Goal: Task Accomplishment & Management: Complete application form

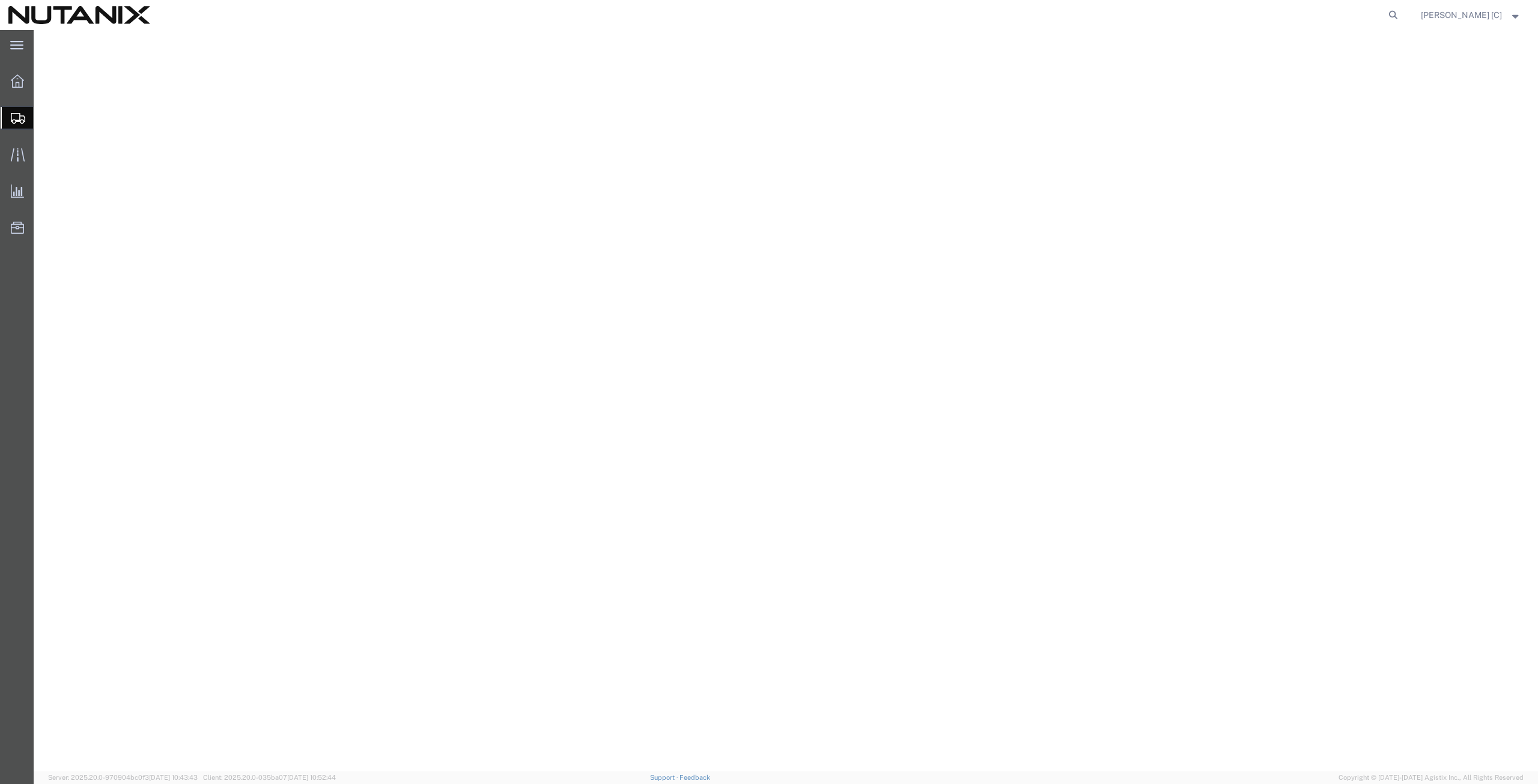
select select
select select "CA"
select select
select select "[GEOGRAPHIC_DATA]"
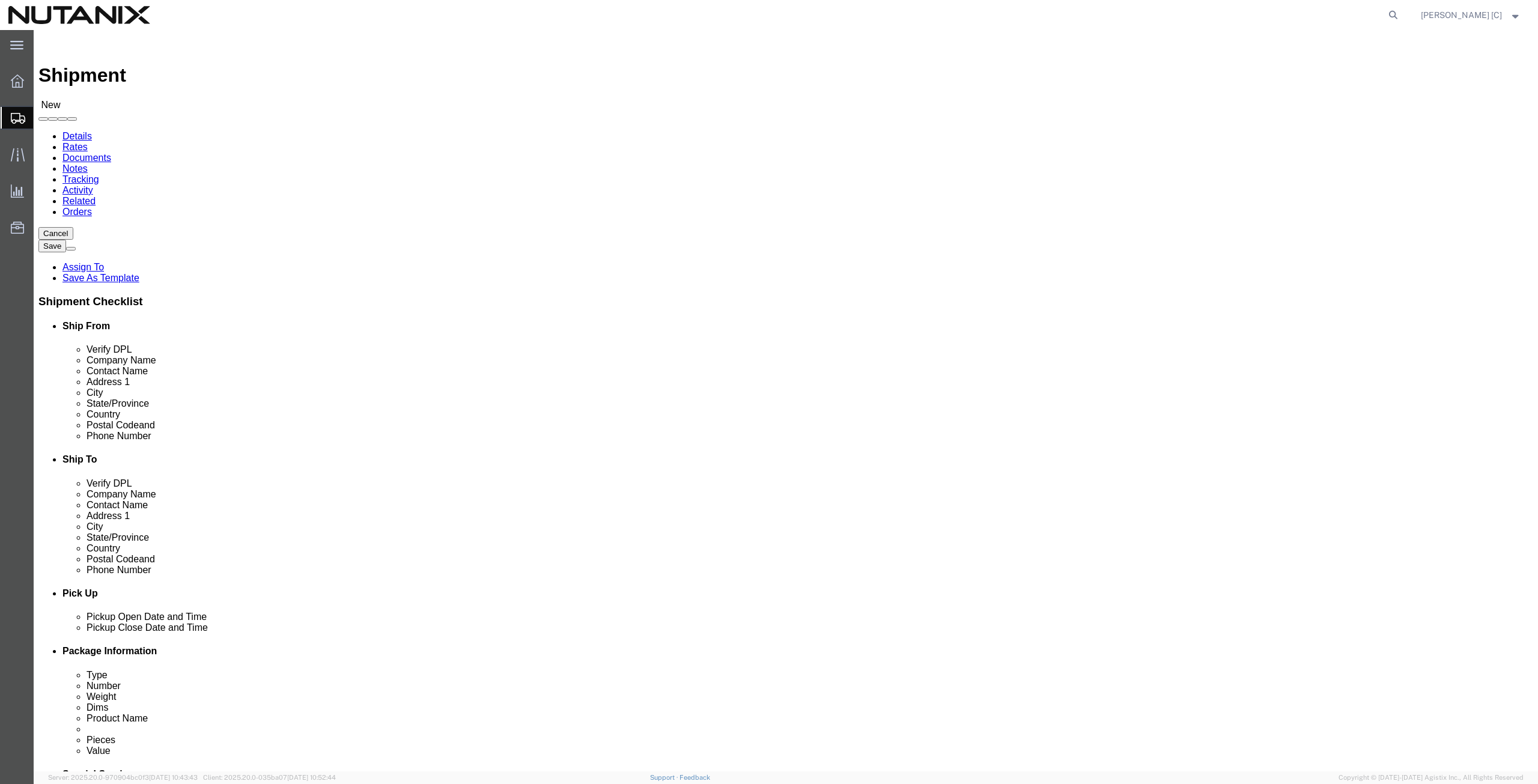
click input "text"
click input "1740 Technology Dr"
click input "text"
paste input "[PERSON_NAME][EMAIL_ADDRESS][DOMAIN_NAME]"
type input "[PERSON_NAME][EMAIL_ADDRESS][DOMAIN_NAME]"
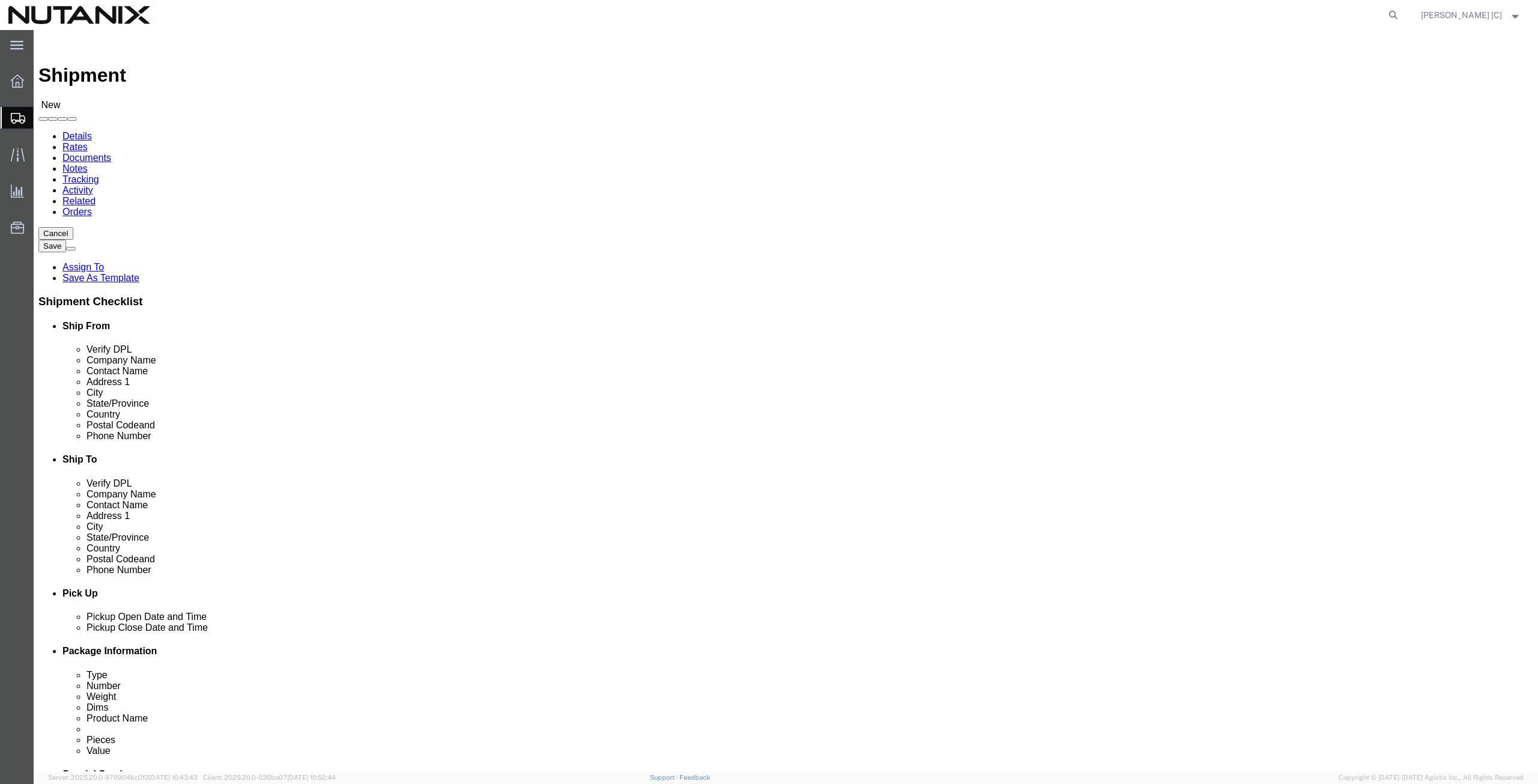
click input "text"
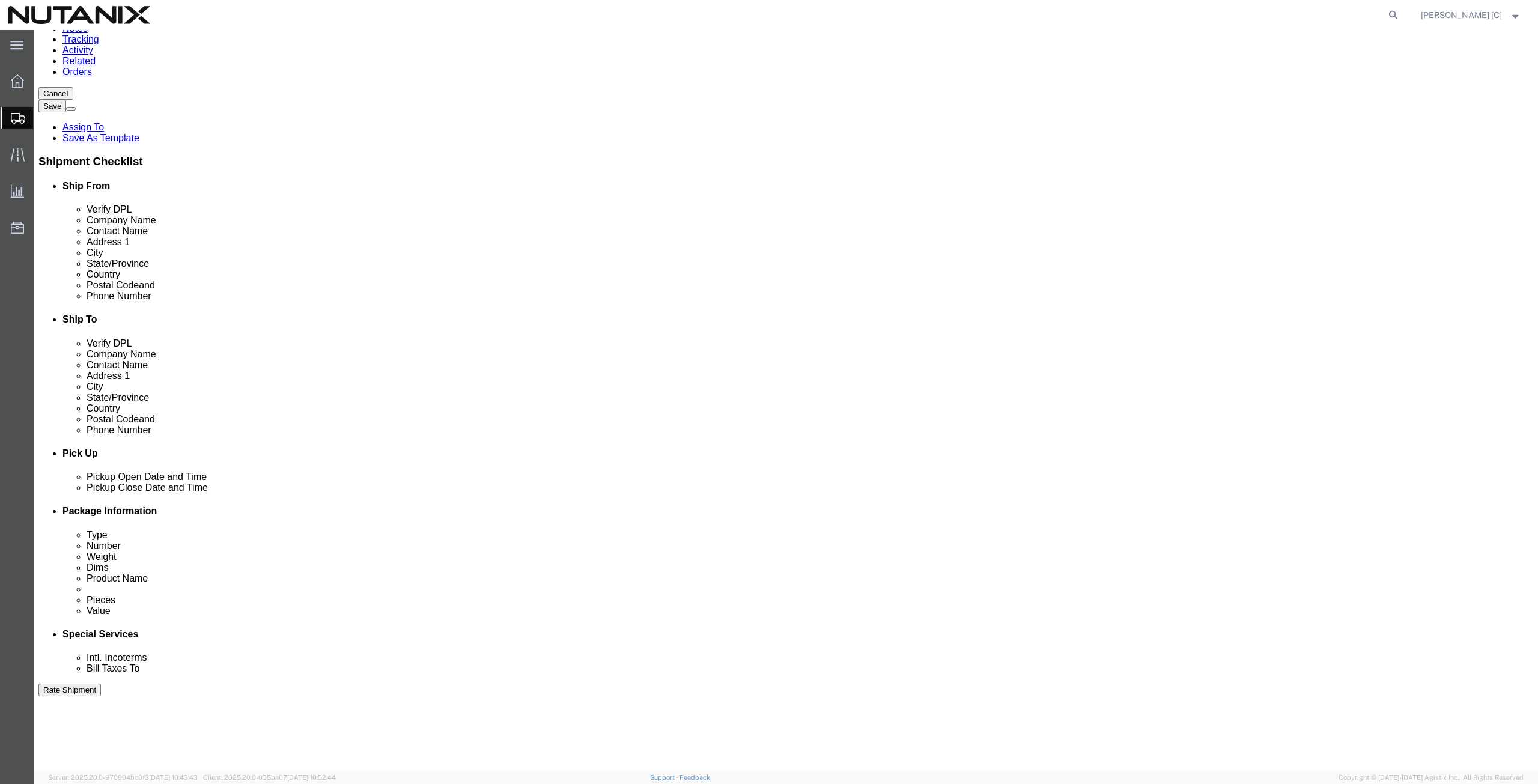
scroll to position [281, 0]
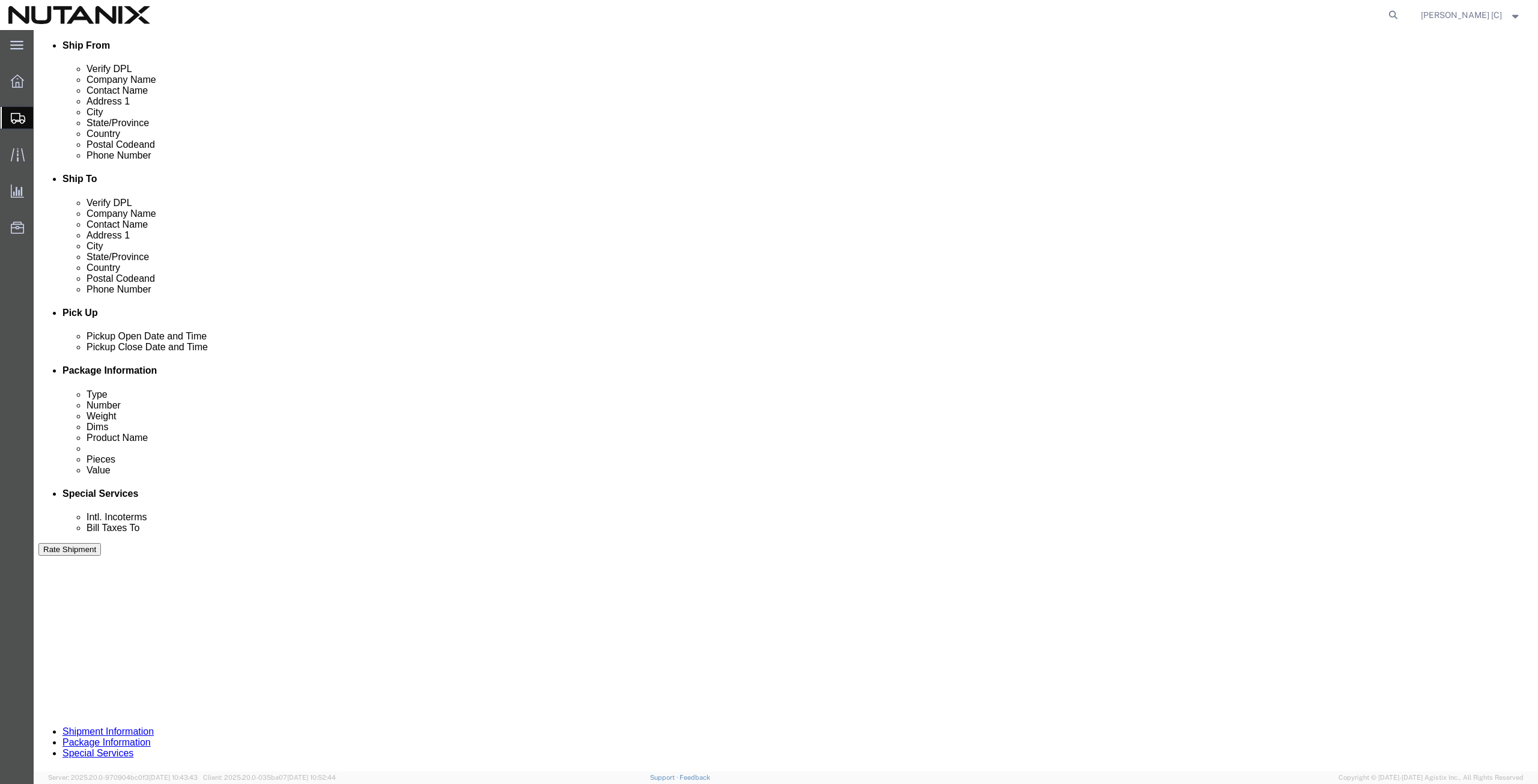
type input "[PHONE_NUMBER]"
click input "text"
click input "53005"
paste input "53005-US-Remote-Sales"
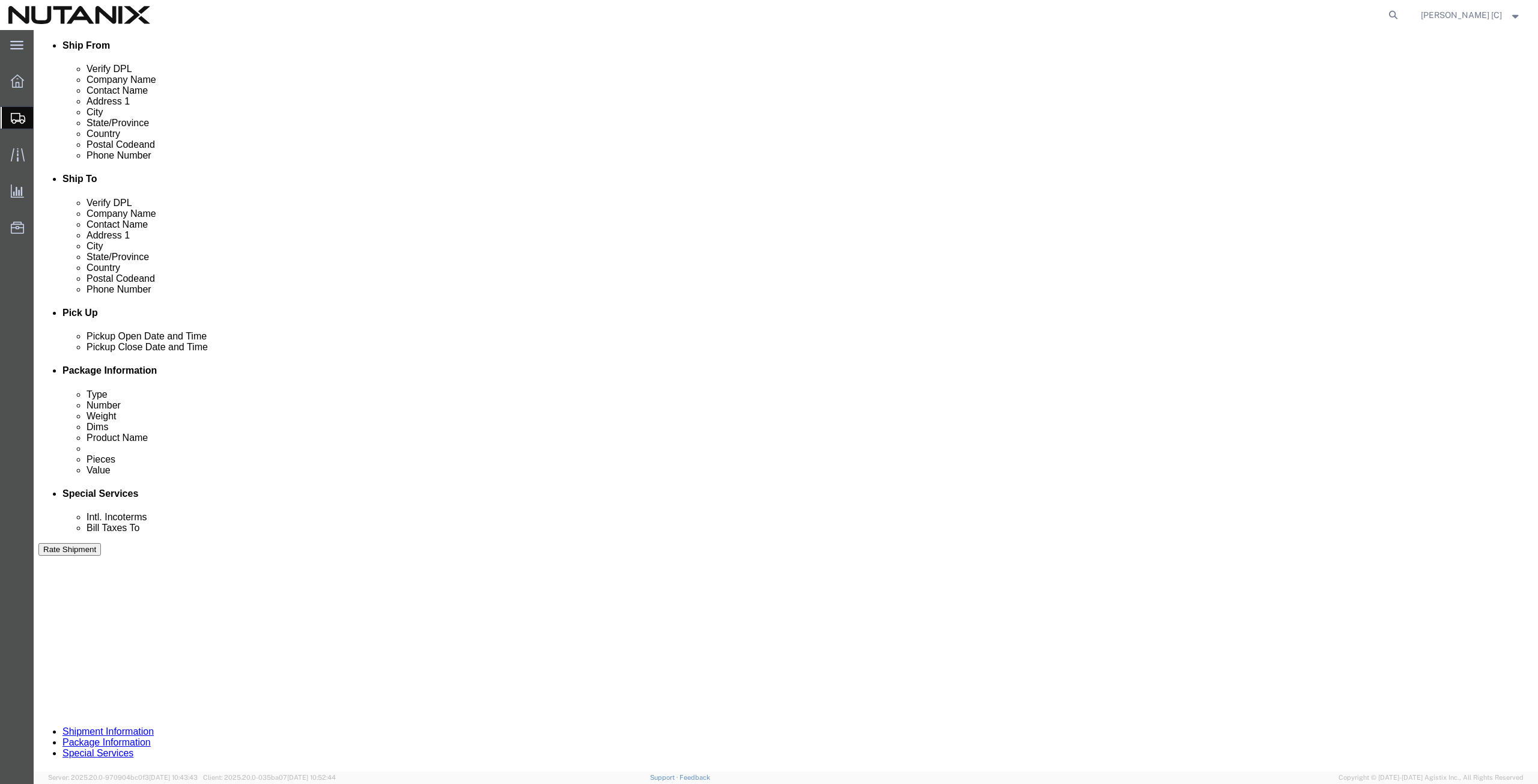
click input "53005 53005-US-Remote-Sales"
click input "53005-US-Remote-Sales"
type input "53005-US-NUS-Sales"
click select "Select Account Type Activity ID Airline Appointment Number ASN Batch Request # …"
select select "PURCHORD"
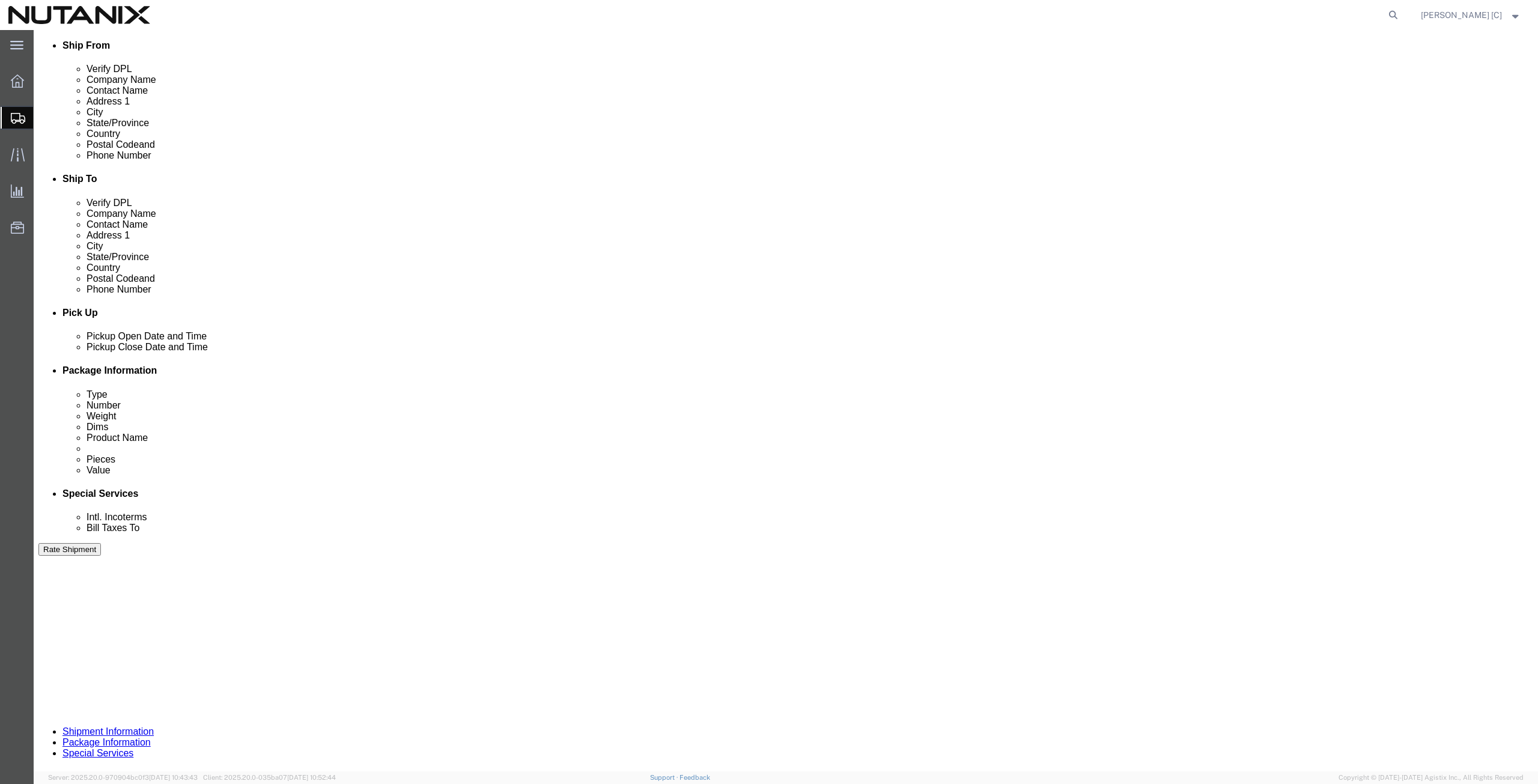
click select "Select Account Type Activity ID Airline Appointment Number ASN Batch Request # …"
click input "text"
type input "S"
type input "NUS Swag"
click select "Select Air Less than Truckload Multi-Leg Ocean Freight Rail Small Parcel Truckl…"
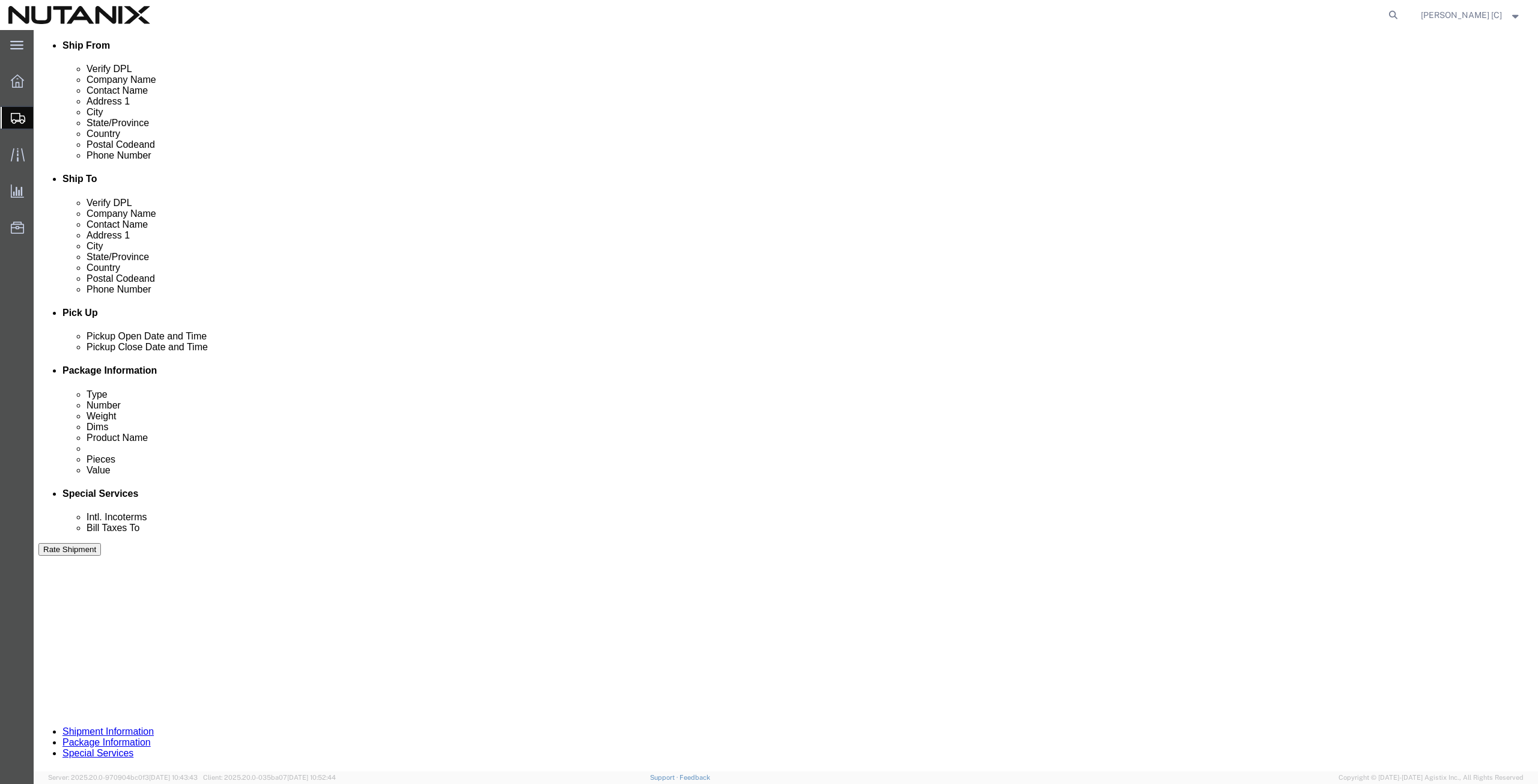
select select "SMAL"
click select "Select Air Less than Truckload Multi-Leg Ocean Freight Rail Small Parcel Truckl…"
click input "text"
click div
click div "[DATE] 1:00 PM"
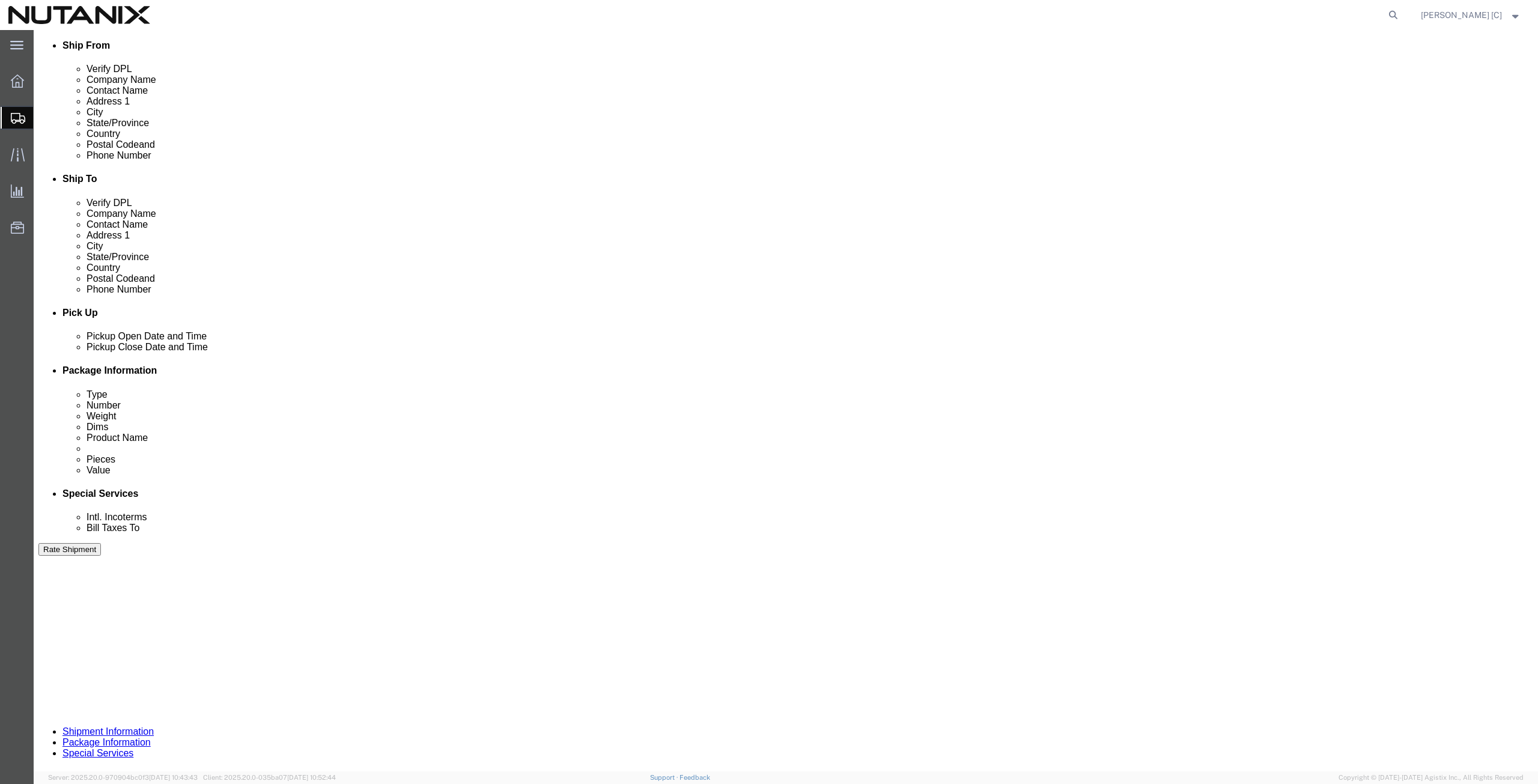
type input "4:00 PM"
click button "Apply"
click button "Continue"
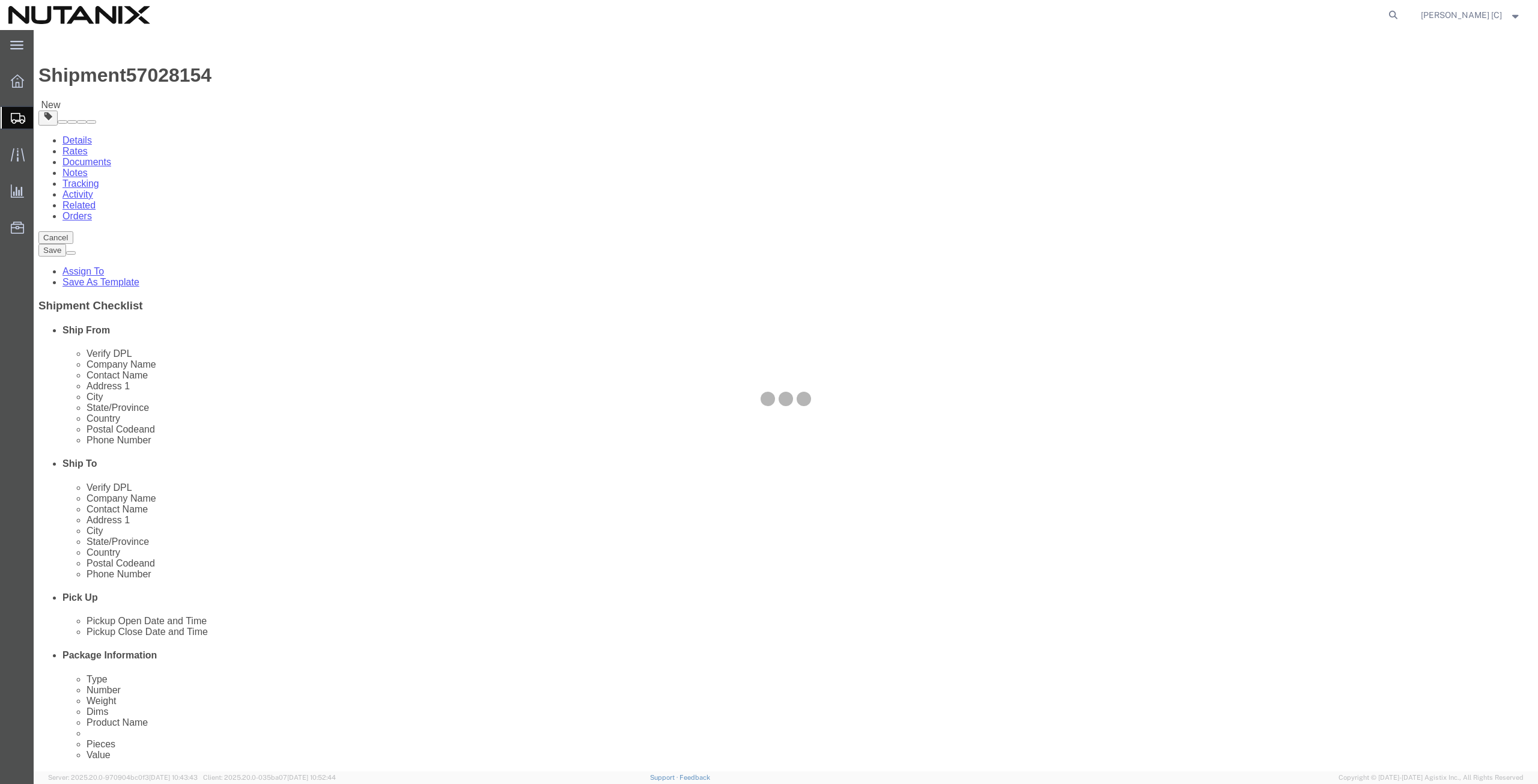
select select "YRPK"
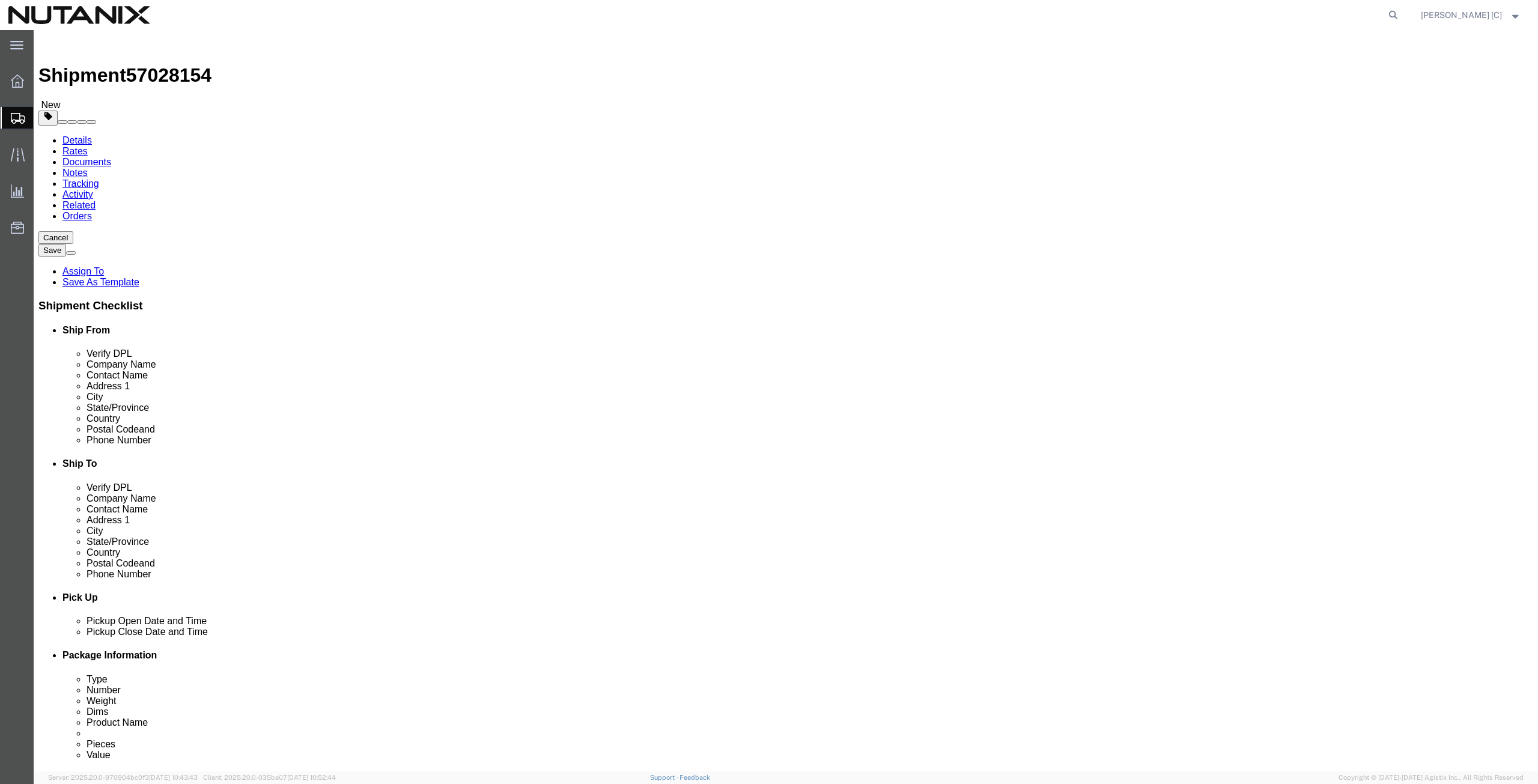
click input "text"
type input "16"
type input "12"
type input "14"
type input "11.8"
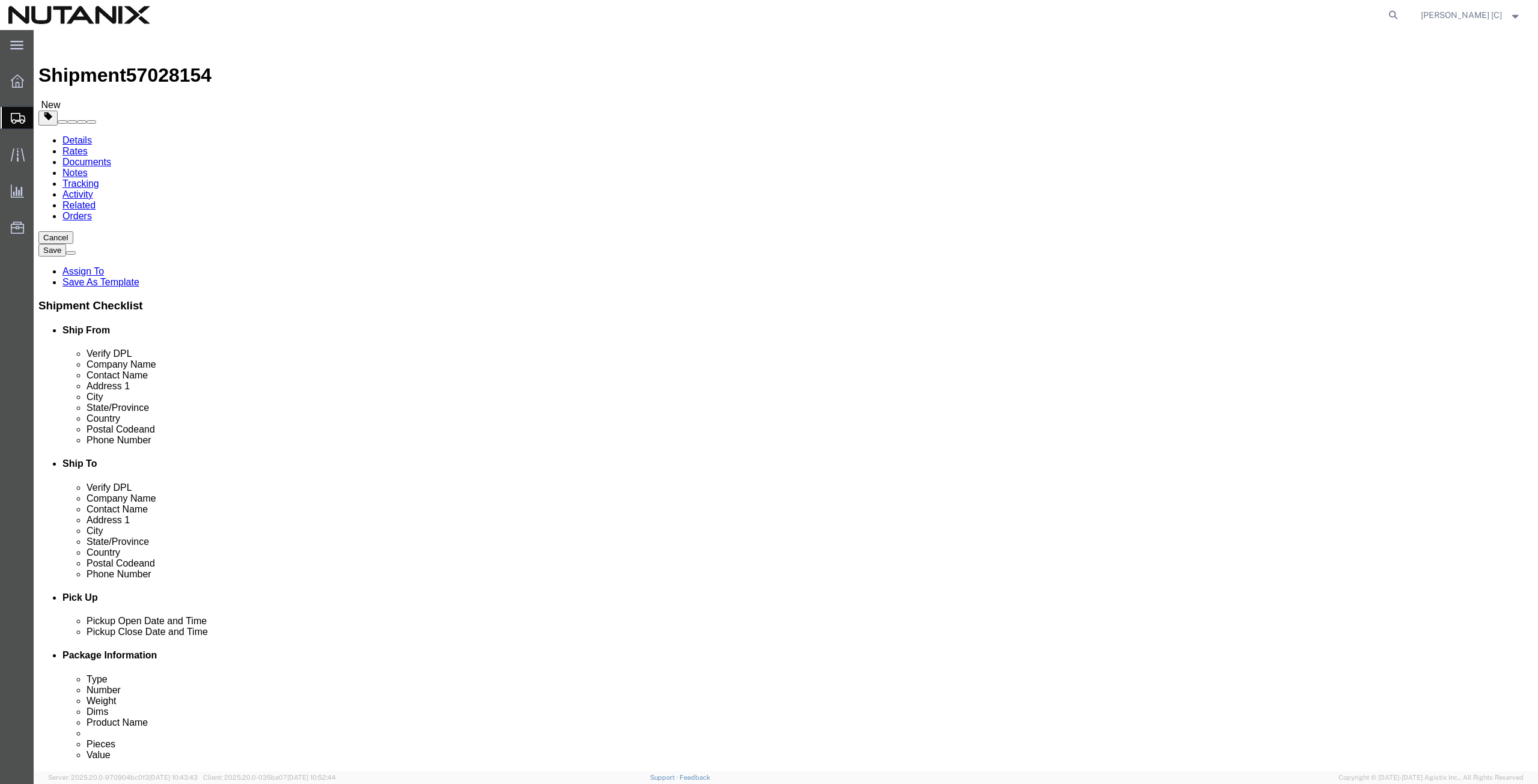
click ul
click link "Add Content"
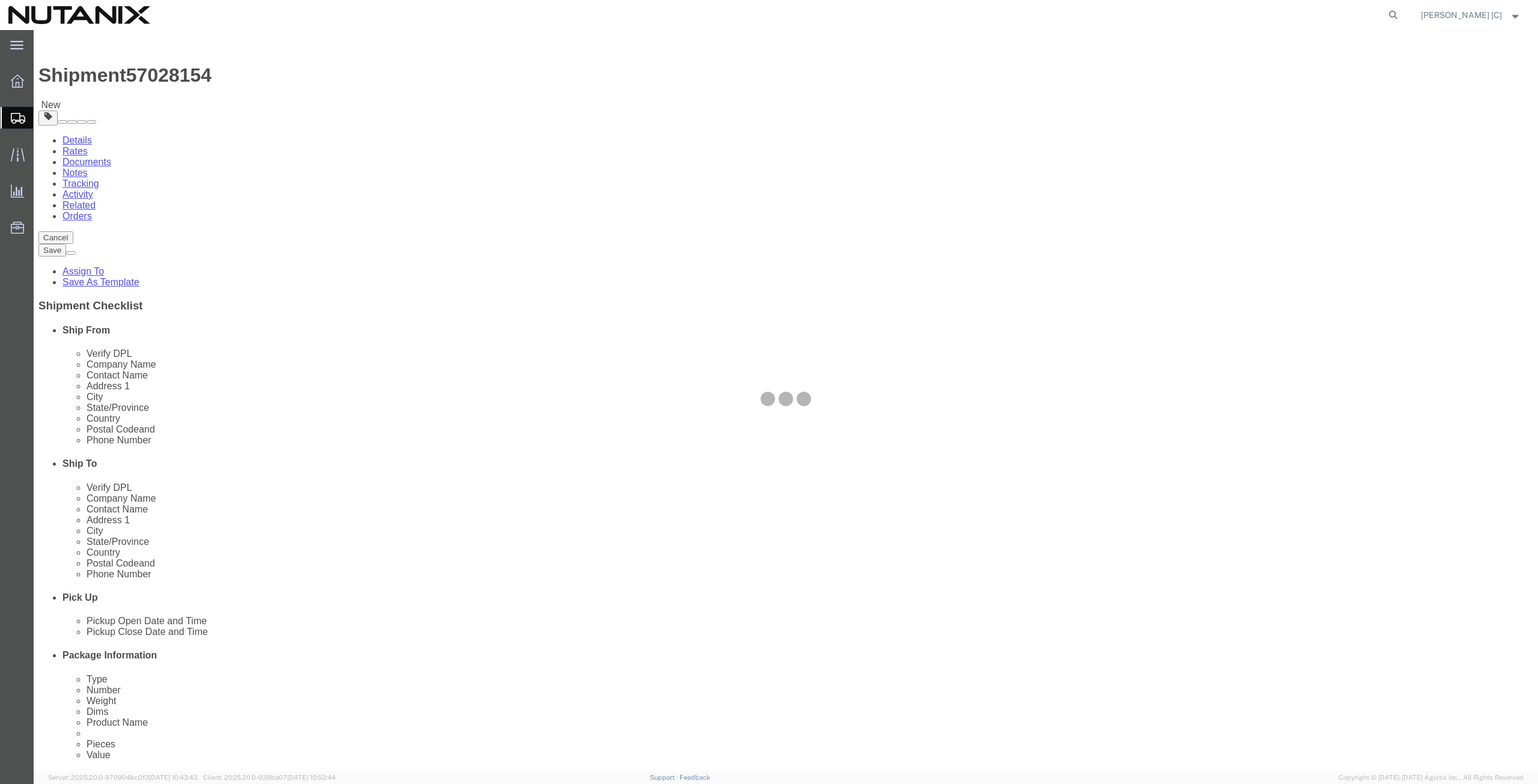
click at [361, 371] on div at bounding box center [786, 401] width 1504 height 742
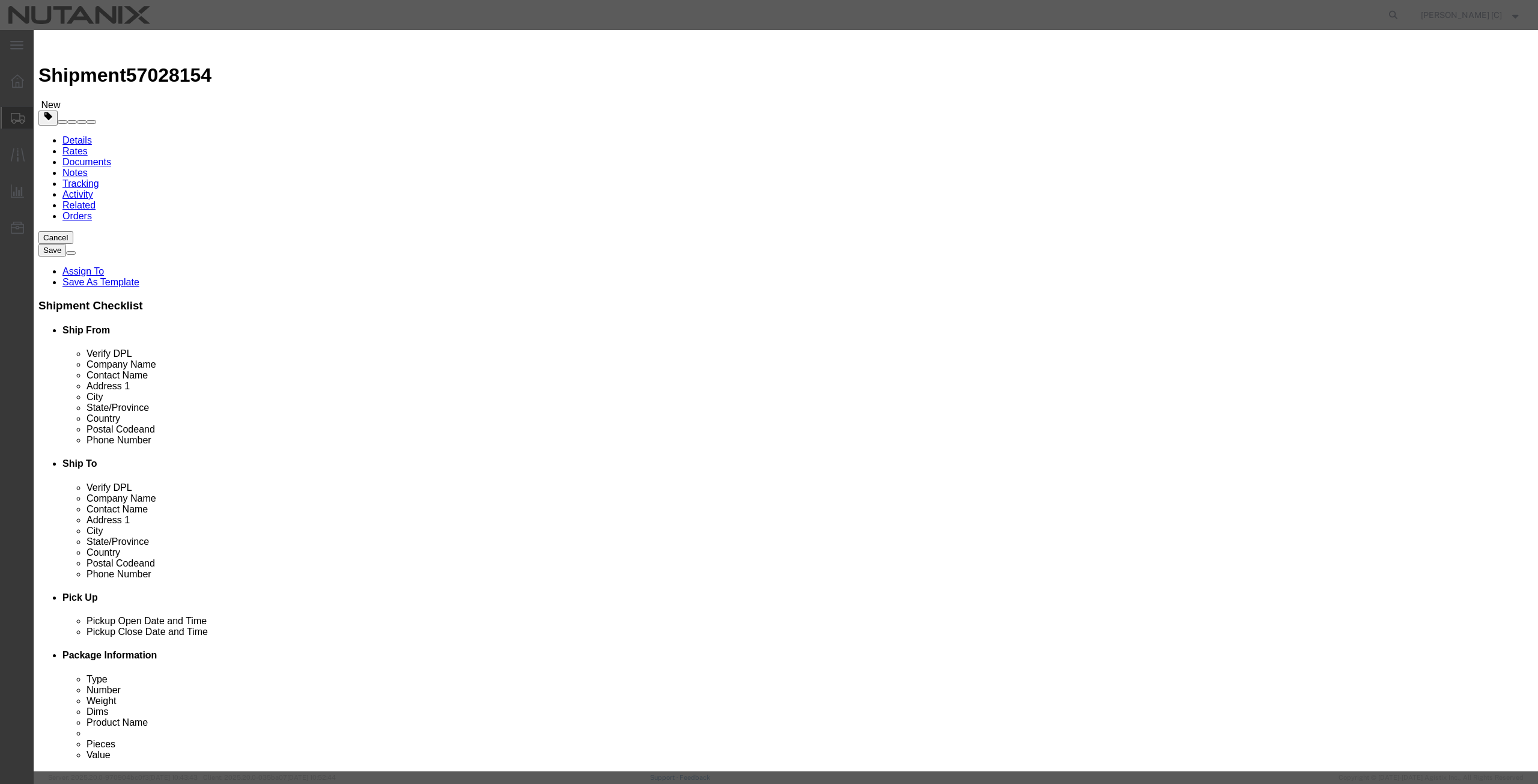
click input "text"
type input "S"
drag, startPoint x: 625, startPoint y: 94, endPoint x: 467, endPoint y: 108, distance: 158.6
click div "Product Name NUS Swag/Supplies Nu Pieces 0 Select Bag Barrels 100Board Feet Bot…"
type input "NUS Swag/Supplies"
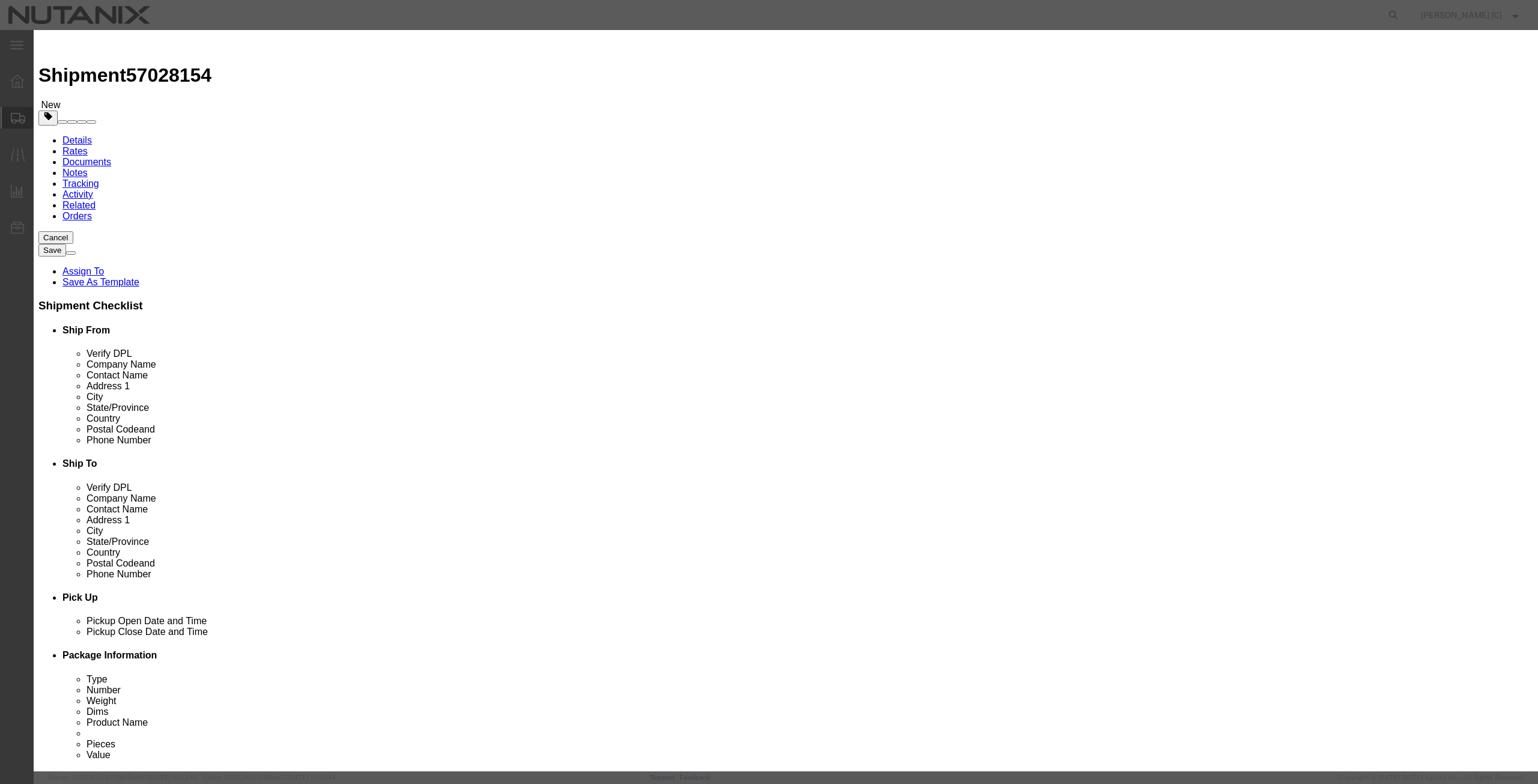
click textarea
paste textarea "NUS Swag/Supplies"
type textarea "NUS Swag/Supplies"
drag, startPoint x: 557, startPoint y: 117, endPoint x: 512, endPoint y: 114, distance: 45.1
click div "Pieces 0 Select Bag Barrels 100Board Feet Bottle Box Blister Pack Carats Can Ca…"
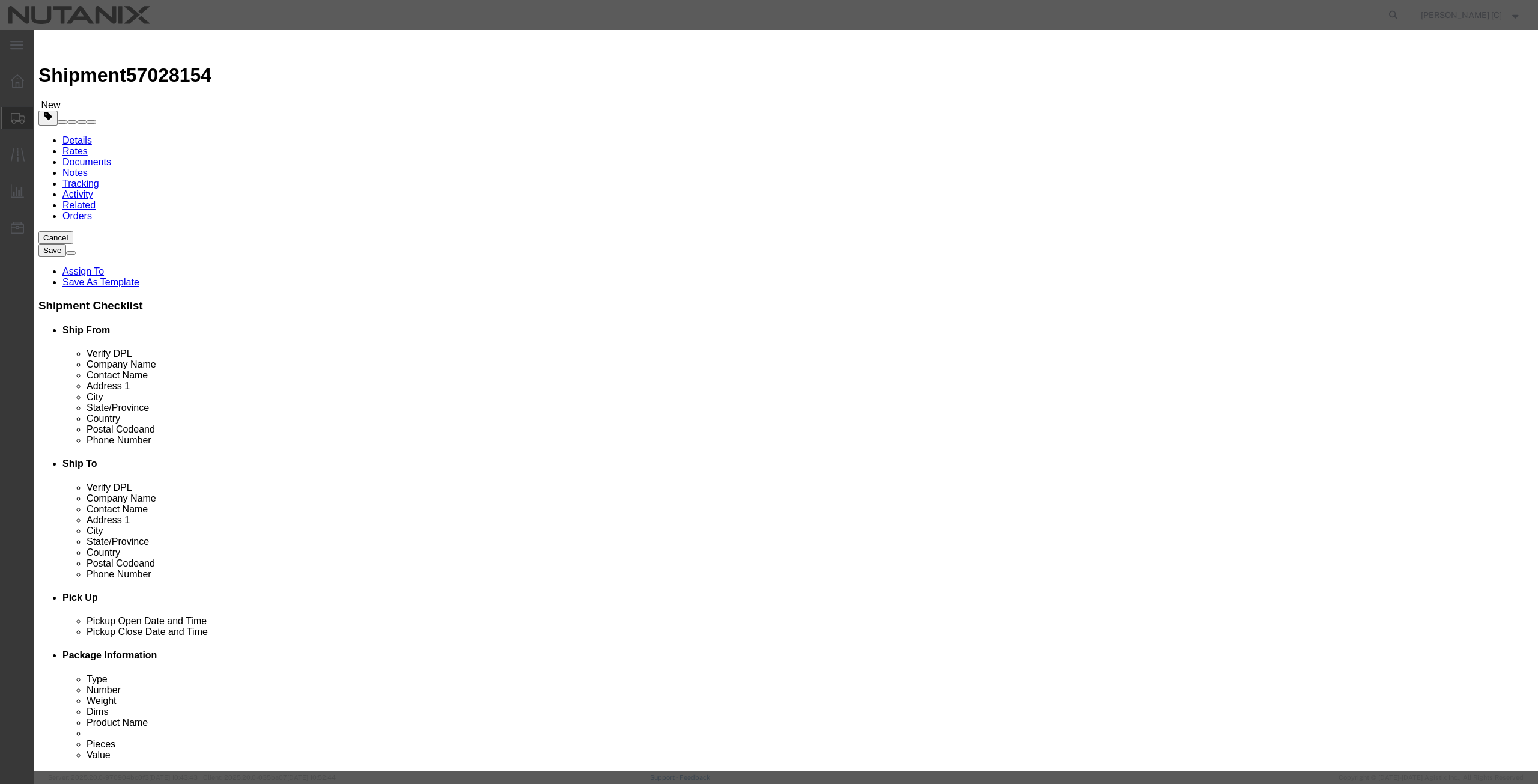
type input "36"
click input "text"
type input "250"
click label "Class"
click button "Save & Close"
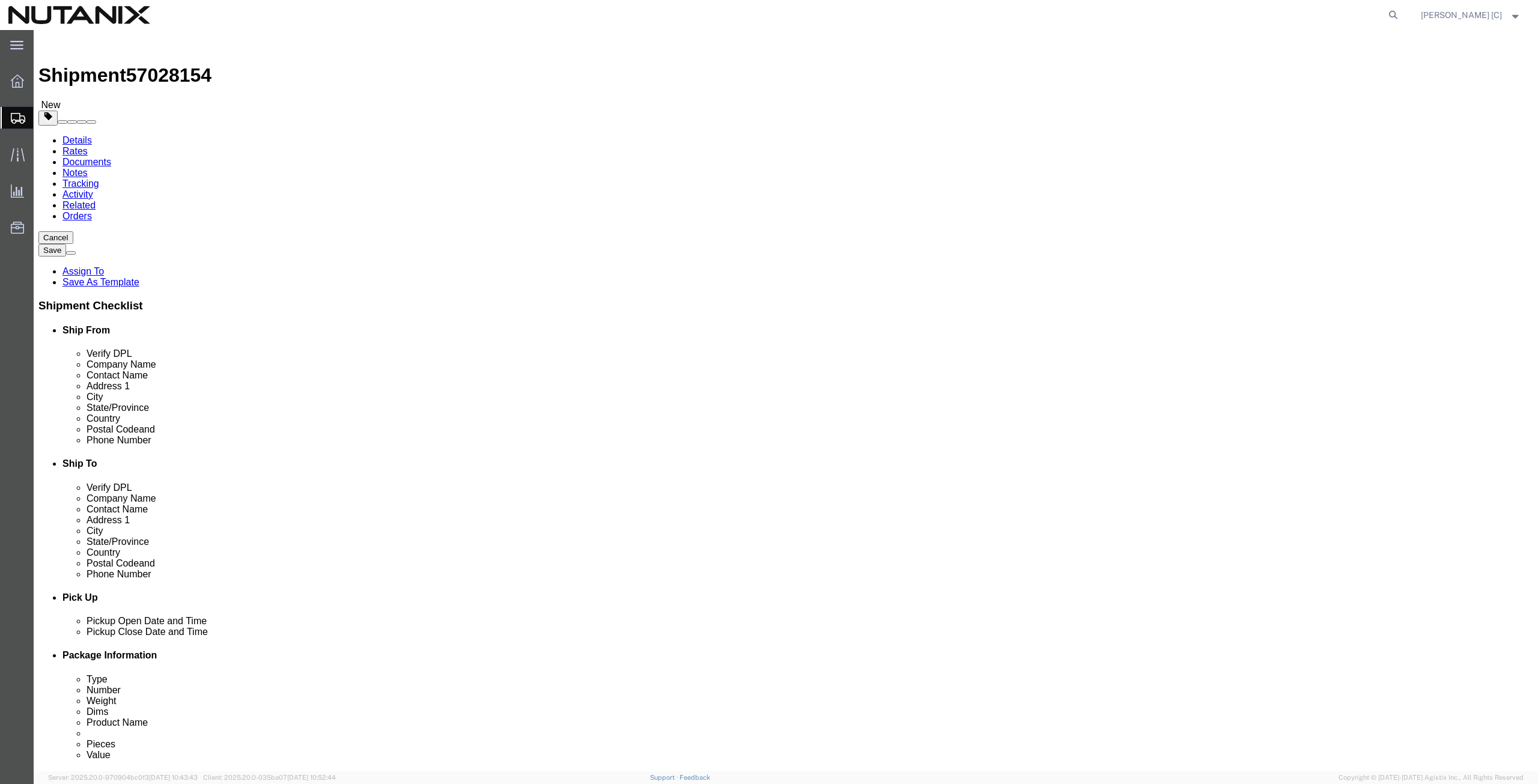
click button "Continue"
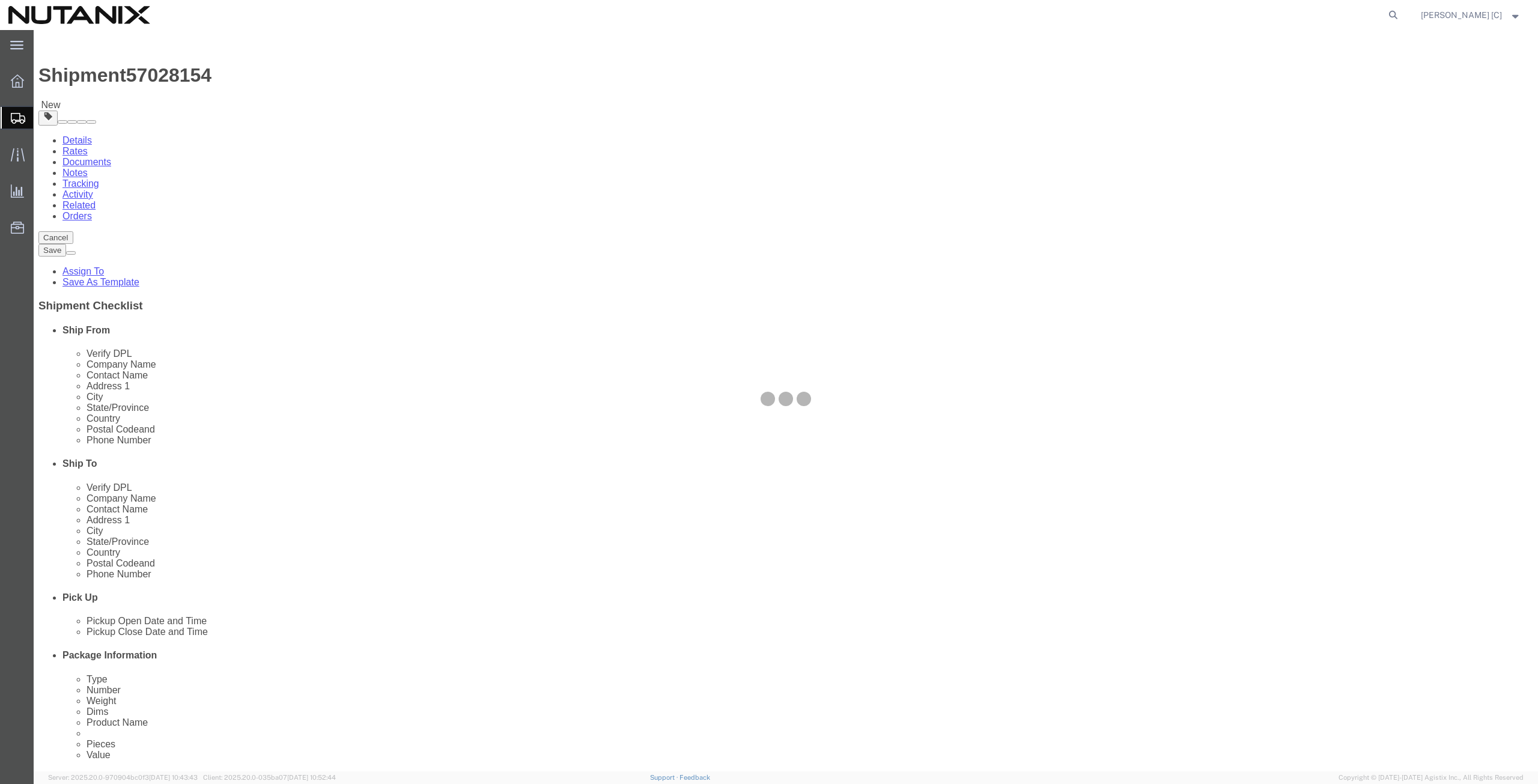
select select
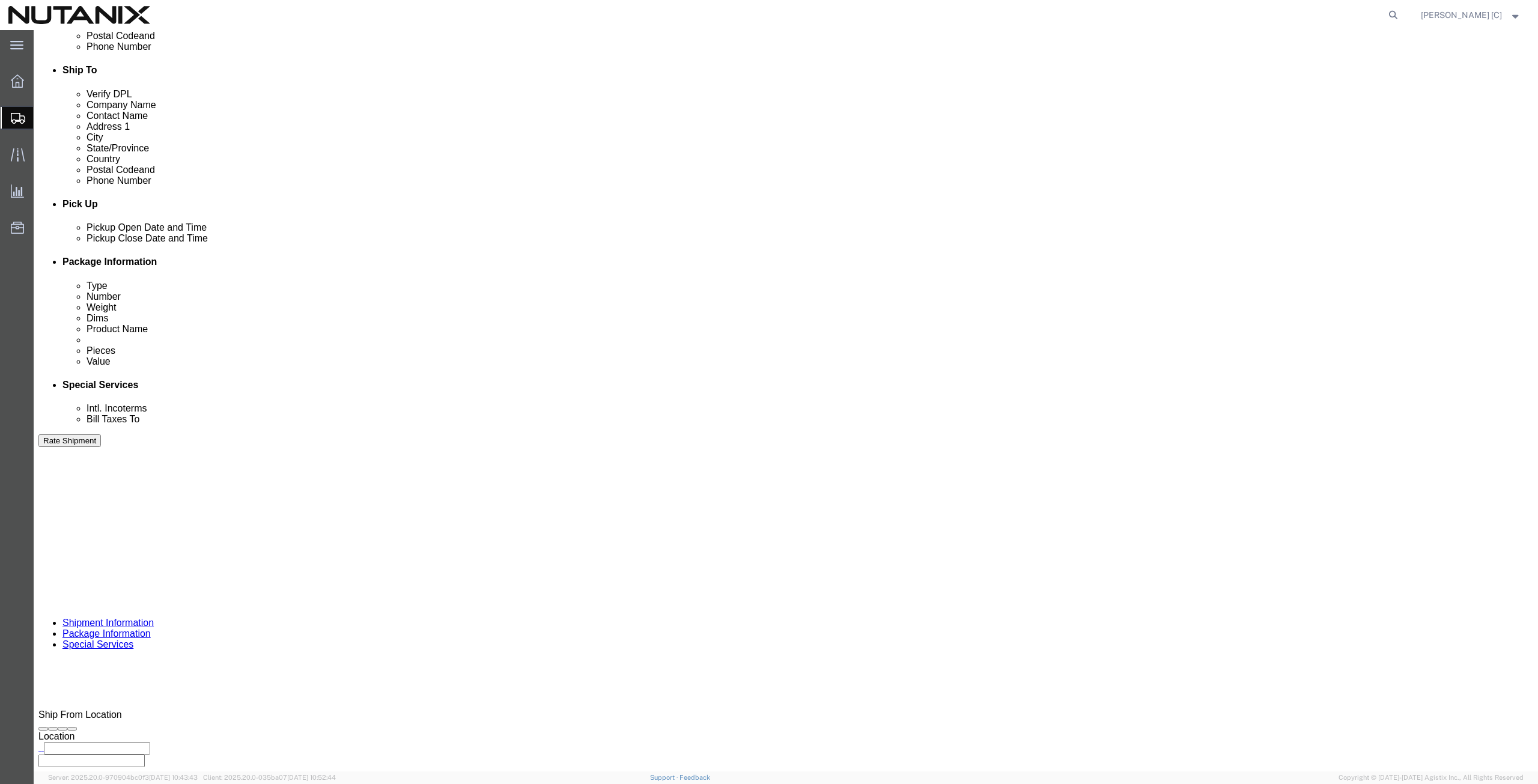
scroll to position [418, 0]
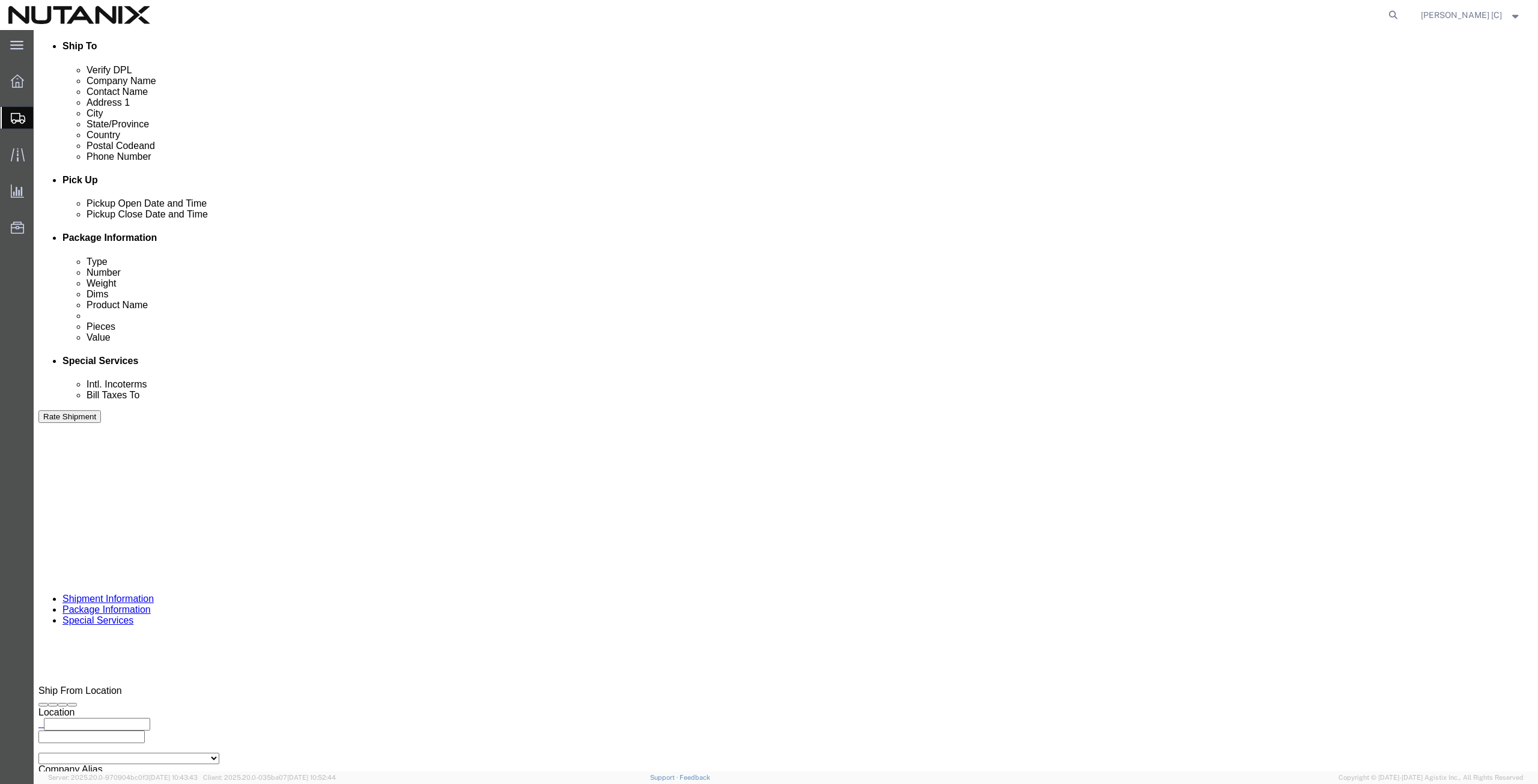
click input "text"
type input "[PERSON_NAME][EMAIL_ADDRESS][PERSON_NAME][DOMAIN_NAME]"
click button "Rate Shipment"
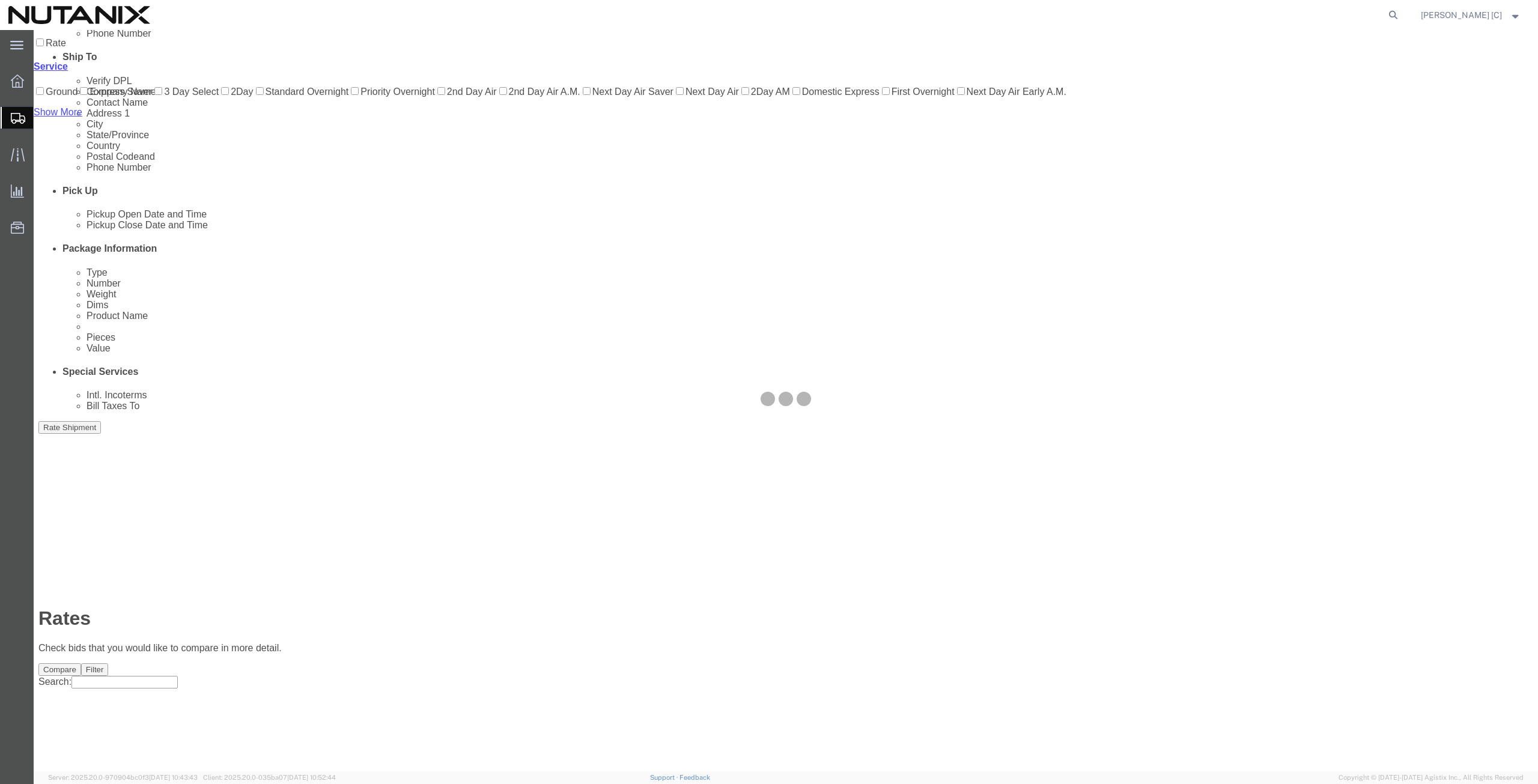
scroll to position [0, 0]
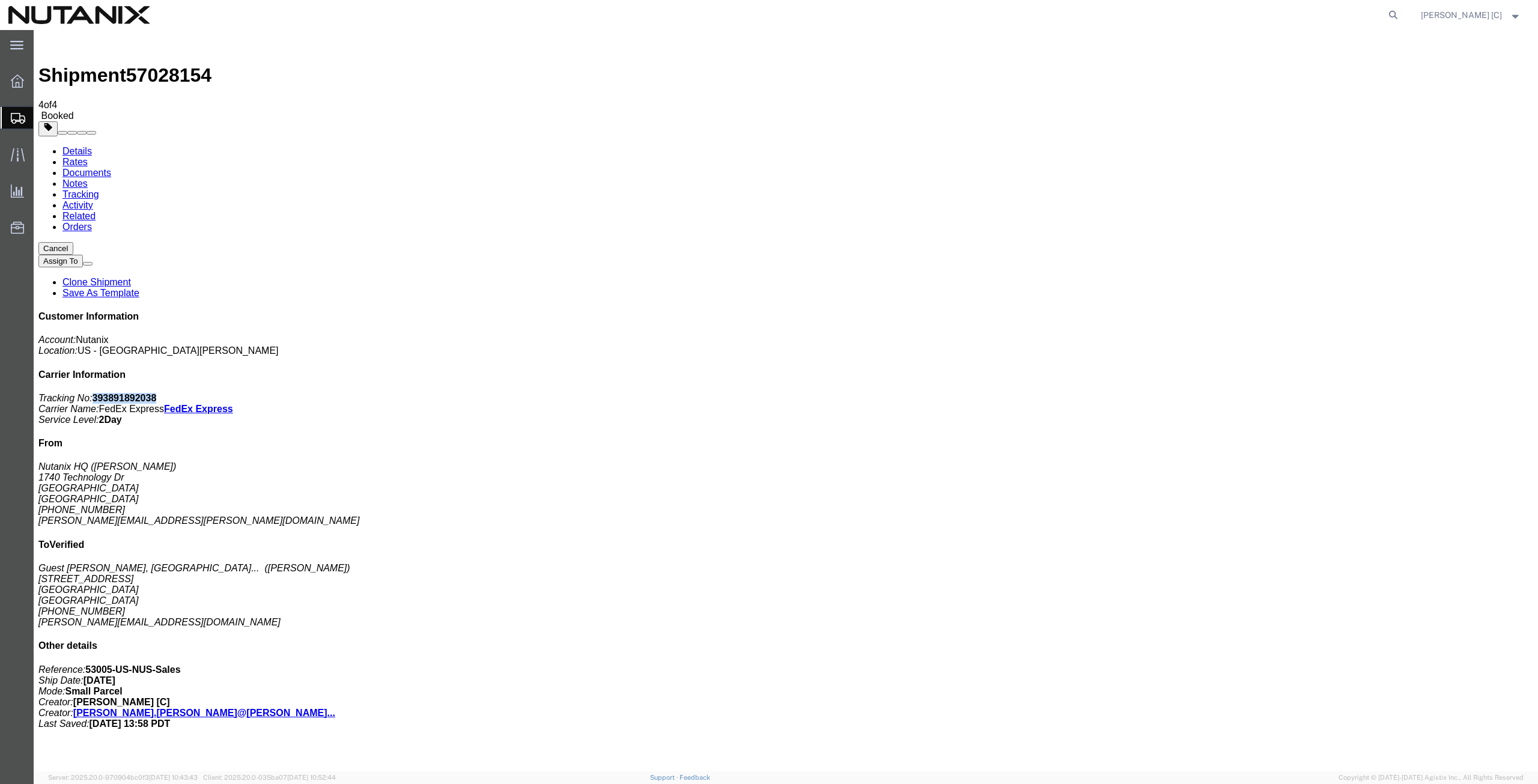
drag, startPoint x: 1421, startPoint y: 184, endPoint x: 1367, endPoint y: 184, distance: 54.0
click at [1367, 393] on p "Tracking No: 393891892038 Carrier Name: FedEx Express FedEx Express Service Lev…" at bounding box center [786, 409] width 1495 height 32
copy b "393891892038"
click at [88, 157] on link "Rates" at bounding box center [75, 162] width 25 height 10
